Goal: Transaction & Acquisition: Purchase product/service

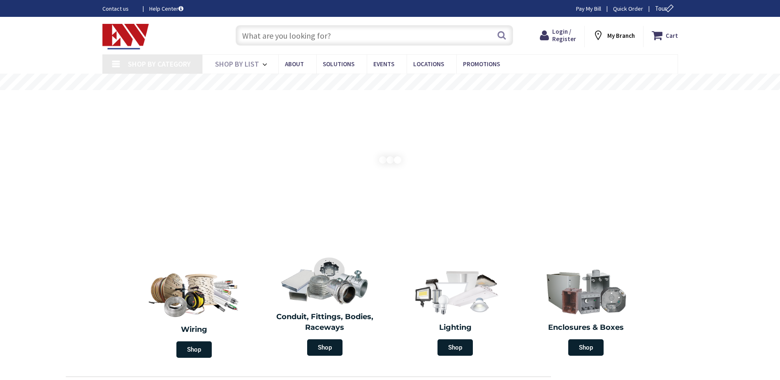
click at [279, 37] on input "text" at bounding box center [375, 35] width 278 height 21
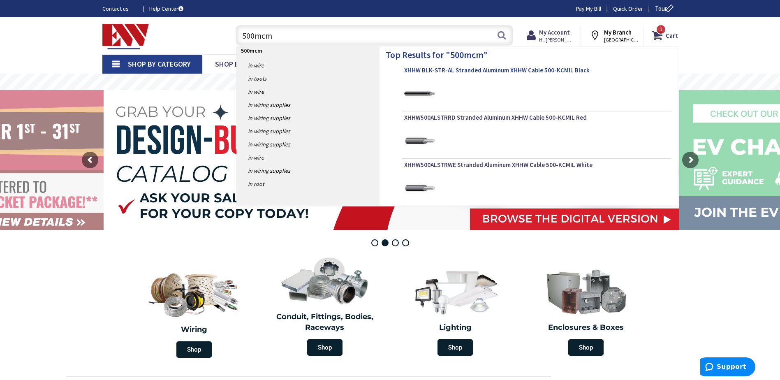
type input "500mcm"
click at [493, 70] on span "XHHW BLK-STR-AL Stranded Aluminum XHHW Cable 500-KCMIL Black" at bounding box center [536, 70] width 265 height 8
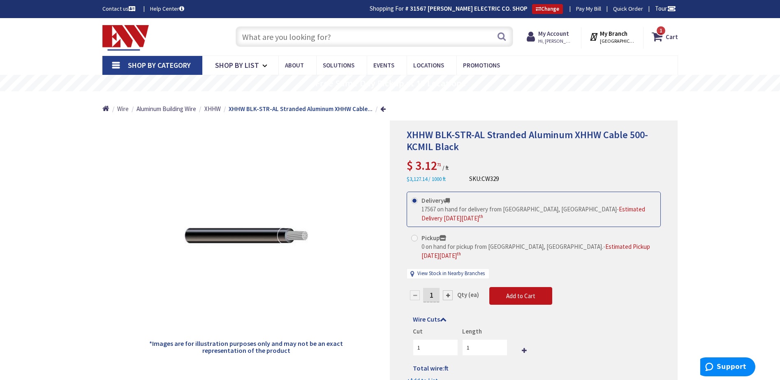
drag, startPoint x: 125, startPoint y: 107, endPoint x: 156, endPoint y: 89, distance: 35.8
click at [125, 107] on span "Wire" at bounding box center [123, 109] width 12 height 8
click at [253, 41] on input "text" at bounding box center [375, 36] width 278 height 21
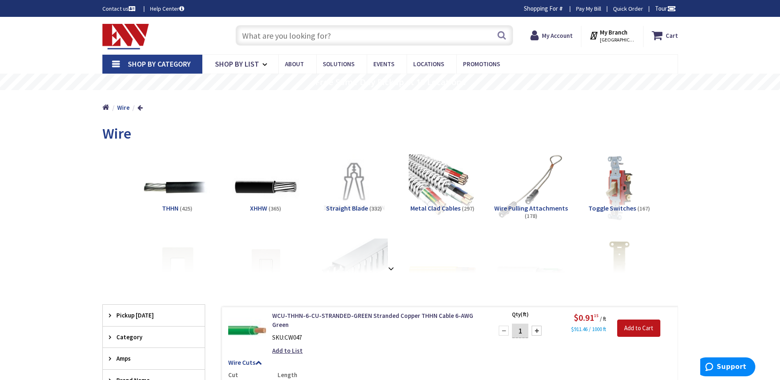
click at [262, 34] on input "text" at bounding box center [375, 35] width 278 height 21
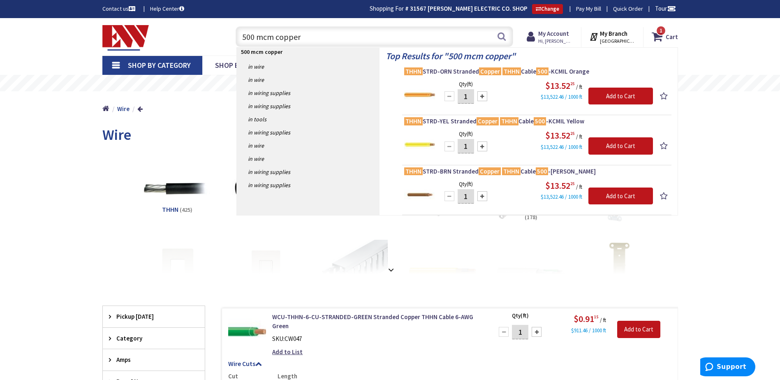
click at [257, 38] on input "500 mcm copper" at bounding box center [375, 36] width 278 height 21
click at [256, 38] on input "500 mcm copper" at bounding box center [375, 36] width 278 height 21
click at [253, 36] on input "500 mcm copper" at bounding box center [375, 36] width 278 height 21
type input "600 mcm copper"
drag, startPoint x: 318, startPoint y: 39, endPoint x: 234, endPoint y: 39, distance: 83.9
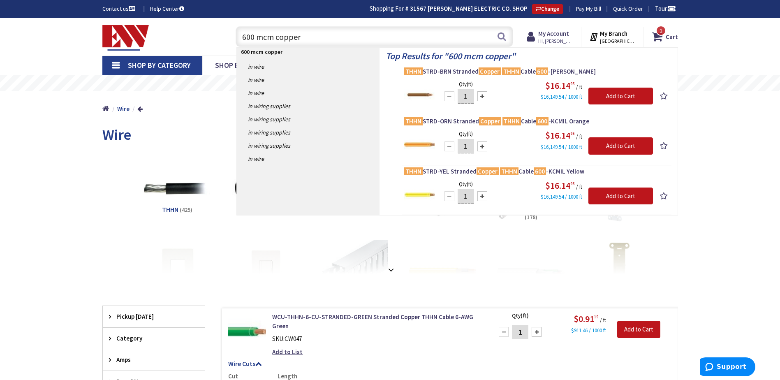
click at [234, 39] on div "600 mcm copper 600 mcm copper Search" at bounding box center [373, 36] width 282 height 26
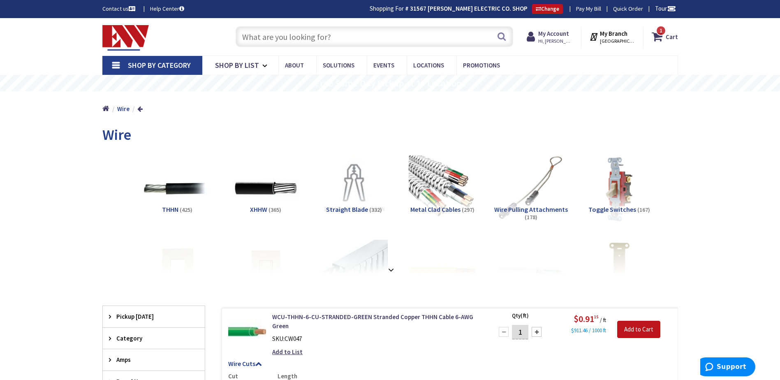
paste input "Bussmann FRS-R-30 Dual Element Class RK5 Rejection Current-Limiting Time Delay …"
type input "Bussmann FRS-R-30 Dual Element Class RK5 Rejection Current-Limiting Time Delay …"
click at [503, 36] on button "Search" at bounding box center [501, 36] width 11 height 19
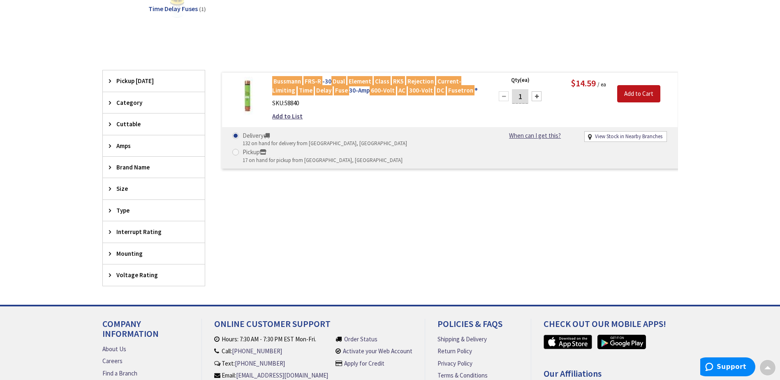
scroll to position [207, 0]
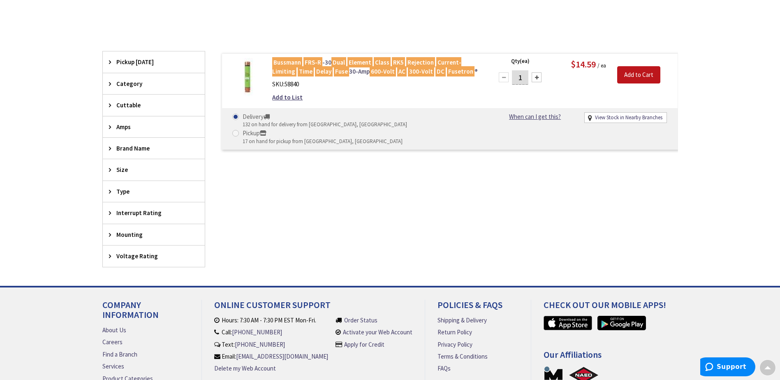
click at [370, 68] on mark "600-Volt" at bounding box center [383, 71] width 26 height 10
click at [315, 69] on mark "Delay" at bounding box center [324, 71] width 18 height 10
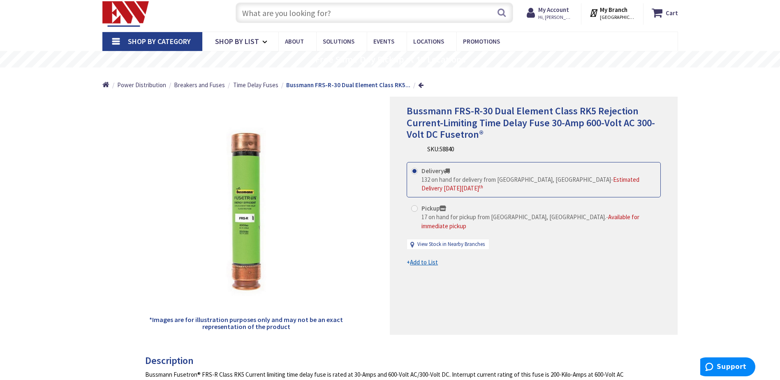
scroll to position [41, 0]
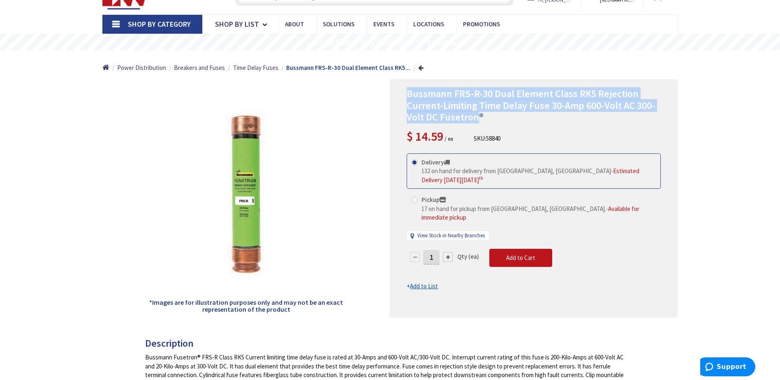
drag, startPoint x: 407, startPoint y: 95, endPoint x: 475, endPoint y: 120, distance: 73.1
click at [475, 120] on span "Bussmann FRS-R-30 Dual Element Class RK5 Rejection Current-Limiting Time Delay …" at bounding box center [531, 105] width 248 height 37
drag, startPoint x: 475, startPoint y: 120, endPoint x: 454, endPoint y: 115, distance: 21.6
copy span "Bussmann FRS-R-30 Dual Element Class RK5 Rejection Current-Limiting Time Delay …"
drag, startPoint x: 505, startPoint y: 135, endPoint x: 486, endPoint y: 136, distance: 19.3
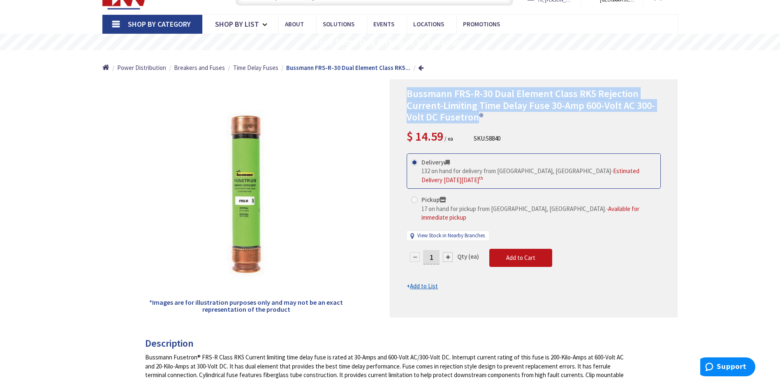
click at [486, 136] on div "Bussmann FRS-R-30 Dual Element Class RK5 Rejection Current-Limiting Time Delay …" at bounding box center [534, 116] width 254 height 57
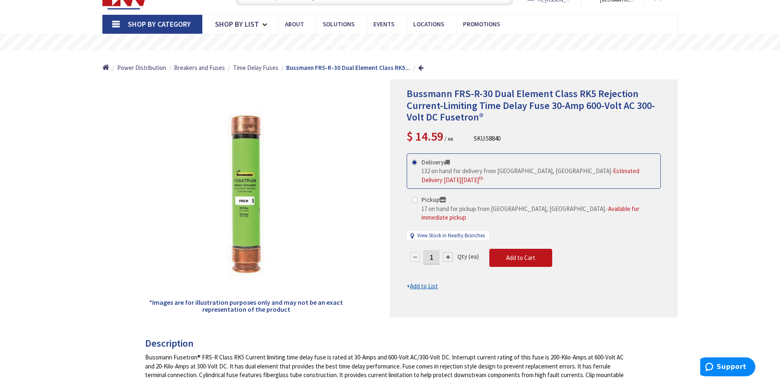
drag, startPoint x: 486, startPoint y: 136, endPoint x: 555, endPoint y: 139, distance: 69.1
click at [555, 139] on div "Bussmann FRS-R-30 Dual Element Class RK5 Rejection Current-Limiting Time Delay …" at bounding box center [534, 116] width 254 height 57
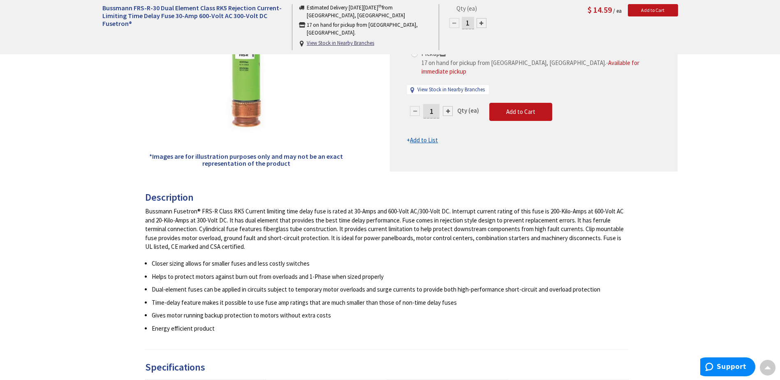
scroll to position [0, 0]
